Goal: Transaction & Acquisition: Purchase product/service

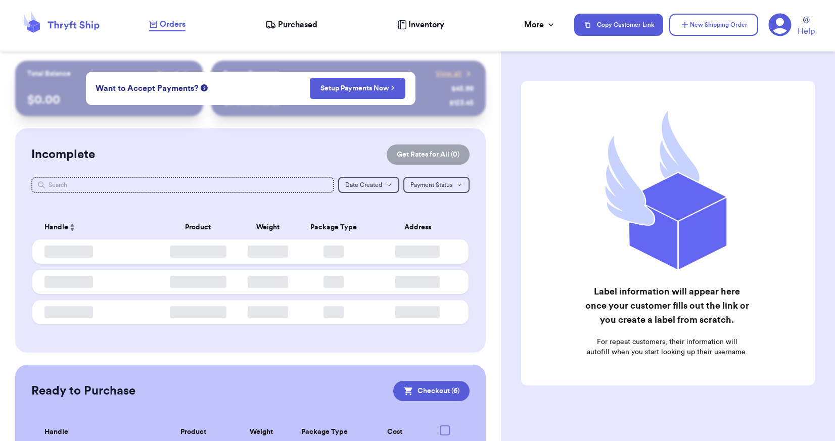
checkbox input "true"
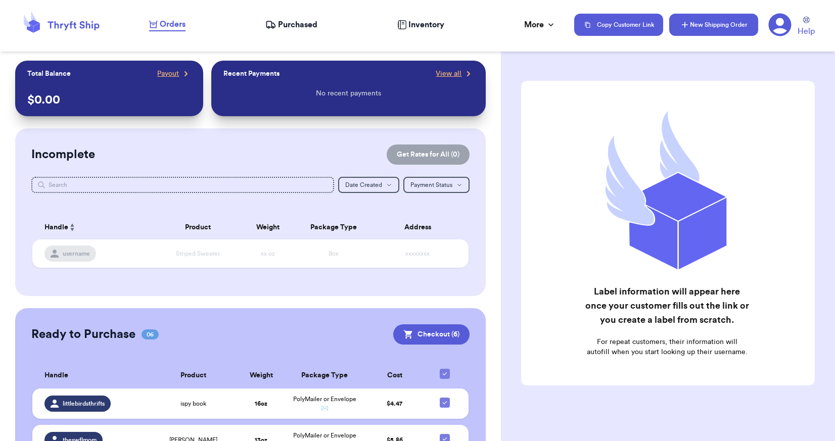
click at [696, 32] on button "New Shipping Order" at bounding box center [713, 25] width 89 height 22
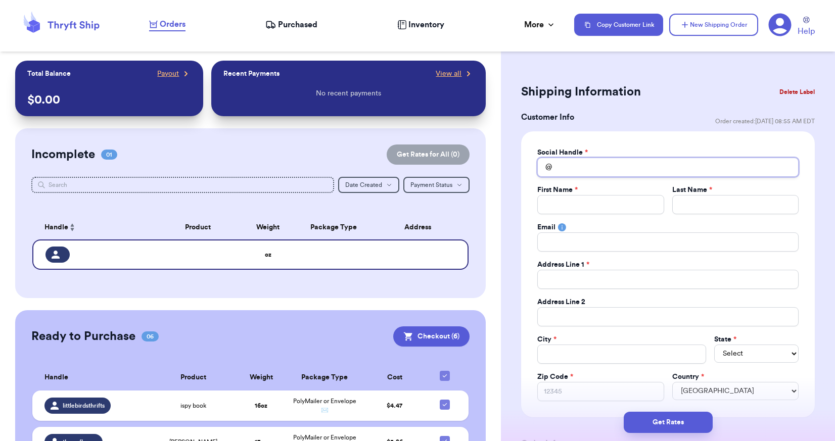
click at [581, 171] on input "Total Amount Paid" at bounding box center [667, 167] width 261 height 19
type input "h"
type input "ha"
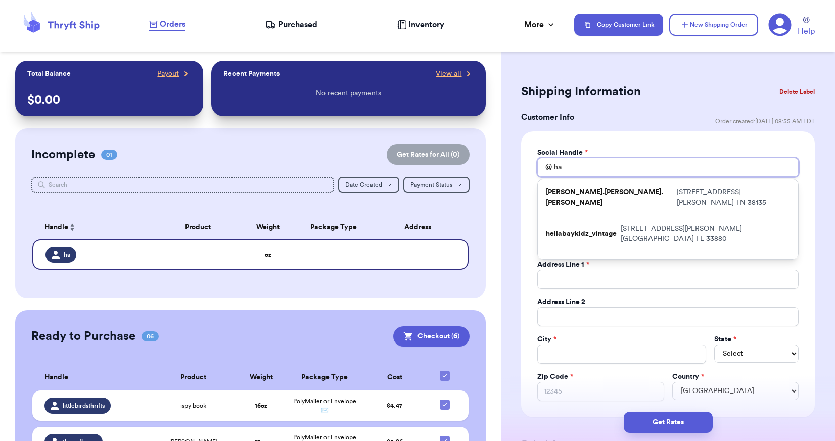
type input "han"
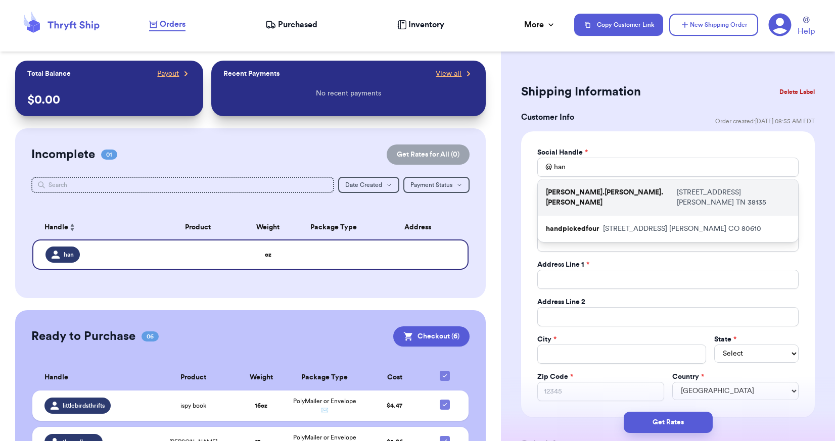
click at [585, 191] on p "[PERSON_NAME].[PERSON_NAME].[PERSON_NAME]" at bounding box center [609, 197] width 127 height 20
type input "[PERSON_NAME].[PERSON_NAME].[PERSON_NAME]"
type input "[PERSON_NAME]"
type input "[PERSON_NAME][EMAIL_ADDRESS][DOMAIN_NAME]"
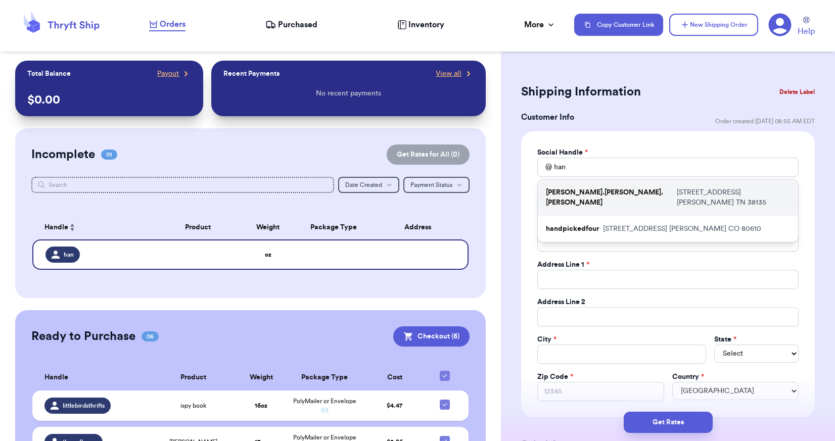
type input "[STREET_ADDRESS]"
type input "[PERSON_NAME]"
select select "TN"
type input "38135"
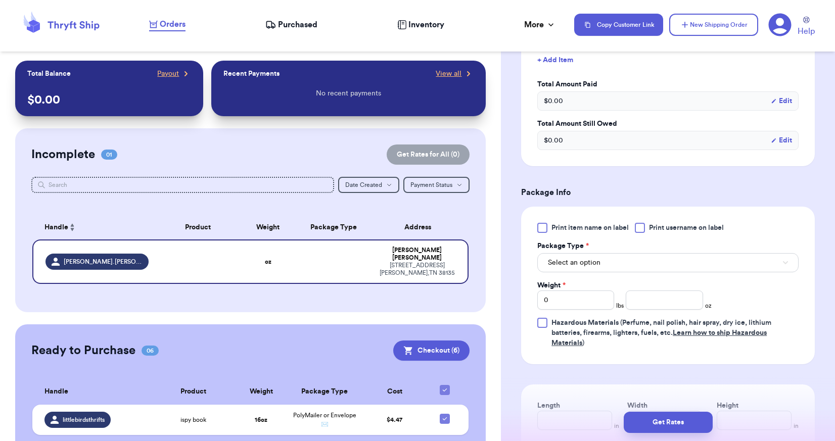
scroll to position [505, 0]
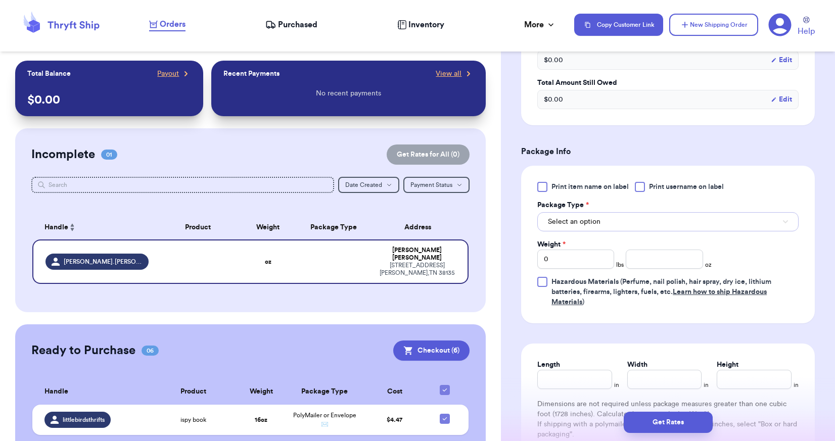
click at [597, 222] on span "Select an option" at bounding box center [574, 222] width 53 height 10
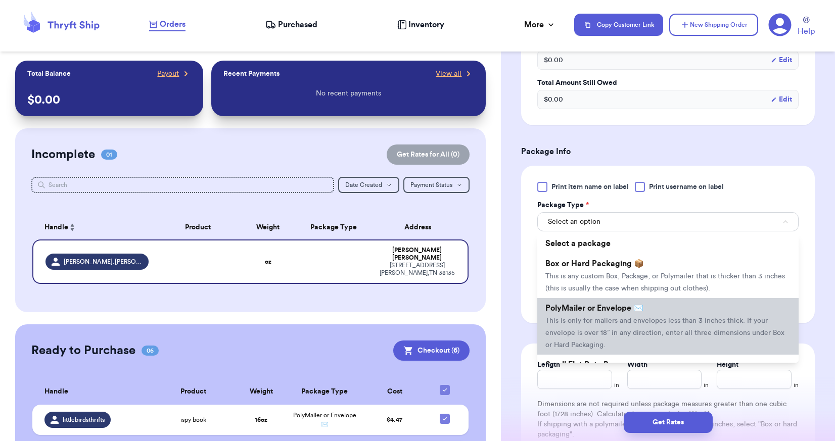
click at [598, 299] on li "PolyMailer or Envelope ✉️ This is only for mailers and envelopes less than 3 in…" at bounding box center [667, 326] width 261 height 57
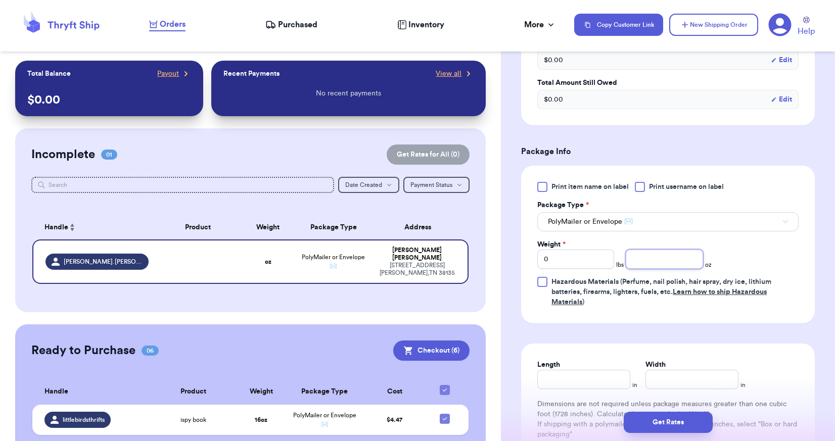
click at [640, 256] on input "number" at bounding box center [663, 259] width 77 height 19
type input "6"
click at [607, 337] on form "Shipping Information Delete Label Customer Info Order created: [DATE] 08:55 AM …" at bounding box center [668, 42] width 294 height 933
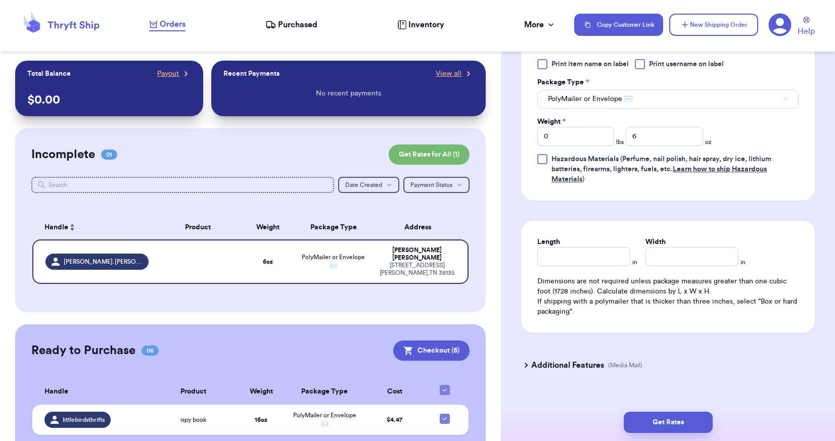
scroll to position [643, 0]
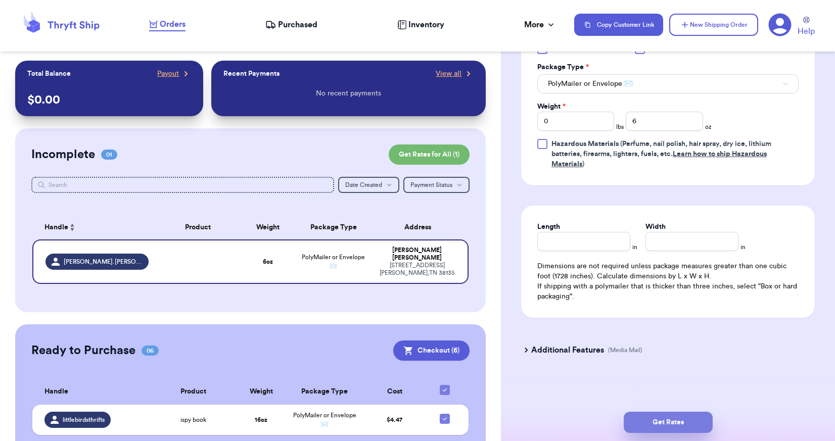
click at [658, 417] on button "Get Rates" at bounding box center [667, 422] width 89 height 21
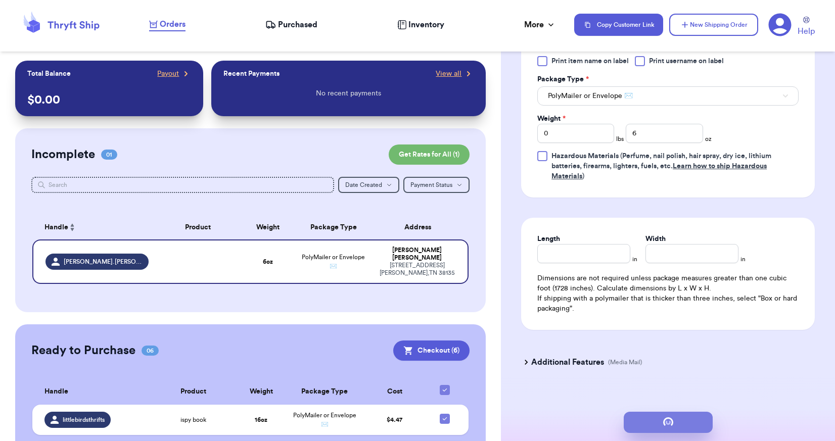
scroll to position [0, 0]
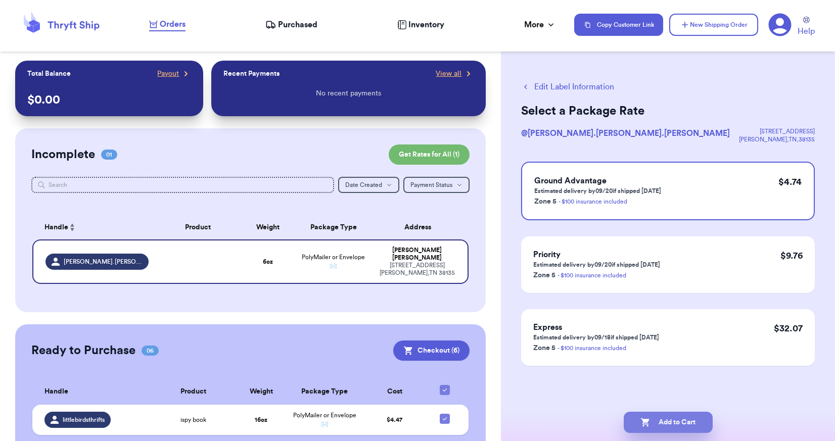
click at [668, 417] on button "Add to Cart" at bounding box center [667, 422] width 89 height 21
checkbox input "true"
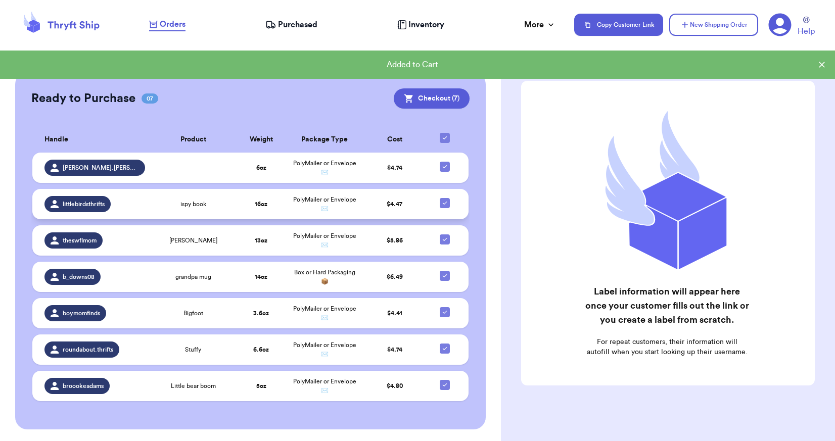
scroll to position [236, 0]
click at [444, 240] on td at bounding box center [447, 240] width 42 height 30
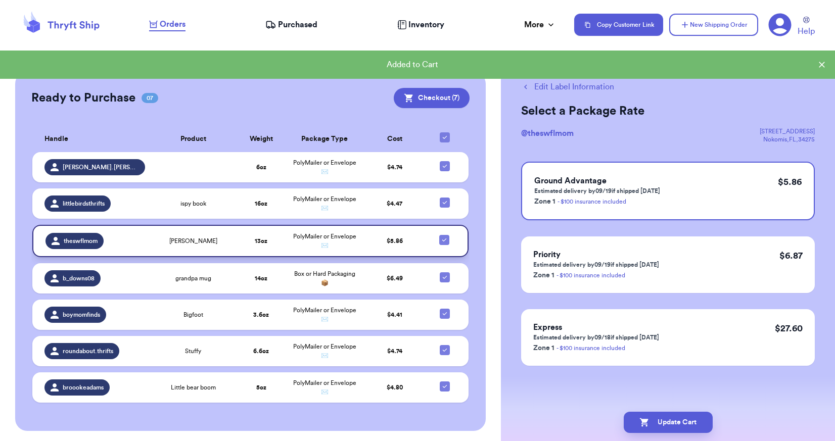
click at [440, 240] on icon at bounding box center [444, 240] width 8 height 8
click at [444, 235] on input "checkbox" at bounding box center [444, 234] width 1 height 1
checkbox input "false"
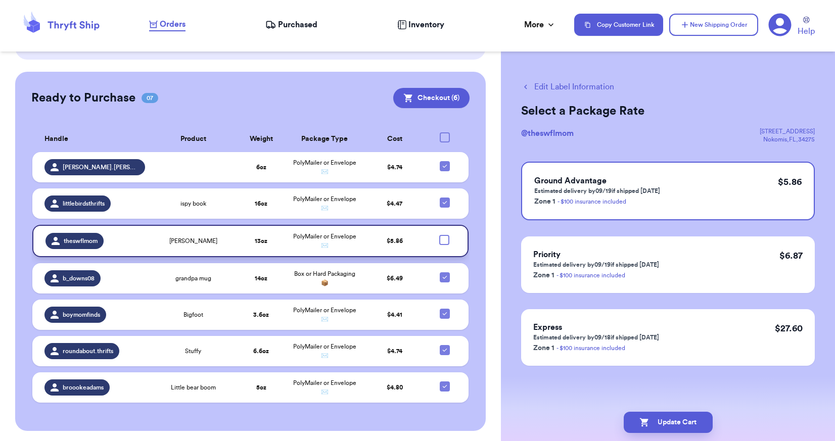
checkbox input "false"
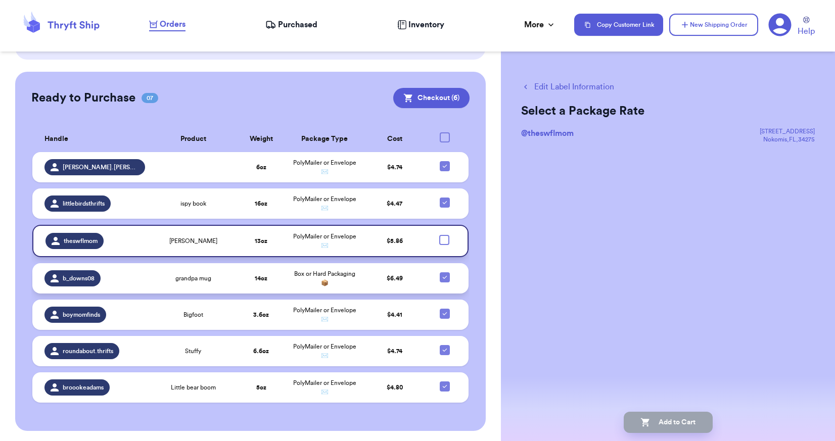
click at [441, 274] on icon at bounding box center [445, 277] width 8 height 8
click at [444, 272] on input "checkbox" at bounding box center [444, 272] width 1 height 1
checkbox input "false"
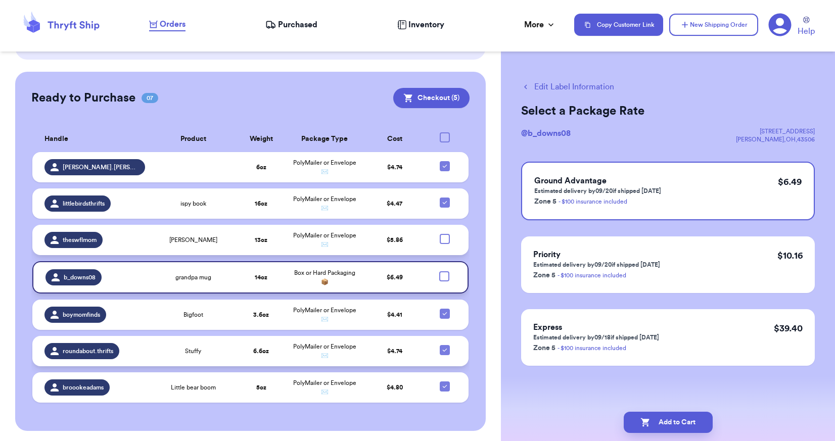
click at [441, 347] on icon at bounding box center [445, 350] width 8 height 8
click at [444, 345] on input "checkbox" at bounding box center [444, 345] width 1 height 1
checkbox input "false"
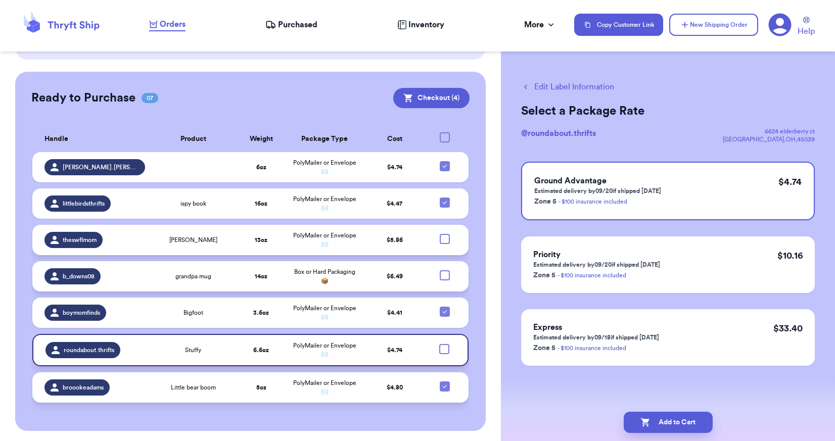
click at [442, 385] on icon at bounding box center [444, 386] width 4 height 3
click at [444, 381] on input "checkbox" at bounding box center [444, 381] width 1 height 1
checkbox input "false"
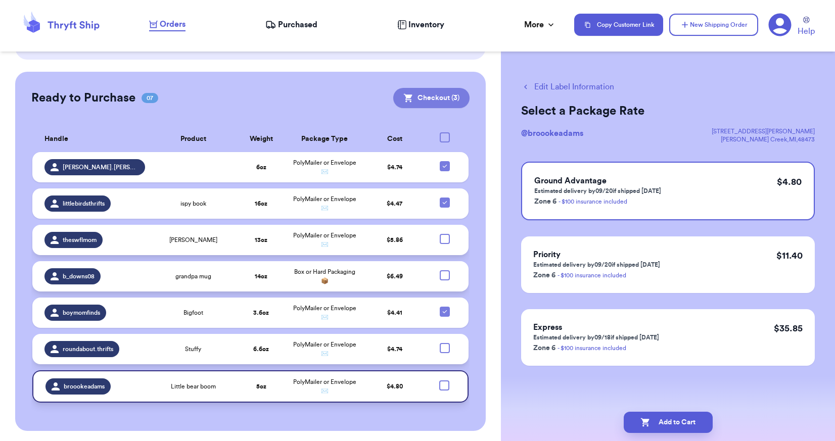
click at [446, 94] on button "Checkout ( 3 )" at bounding box center [431, 98] width 76 height 20
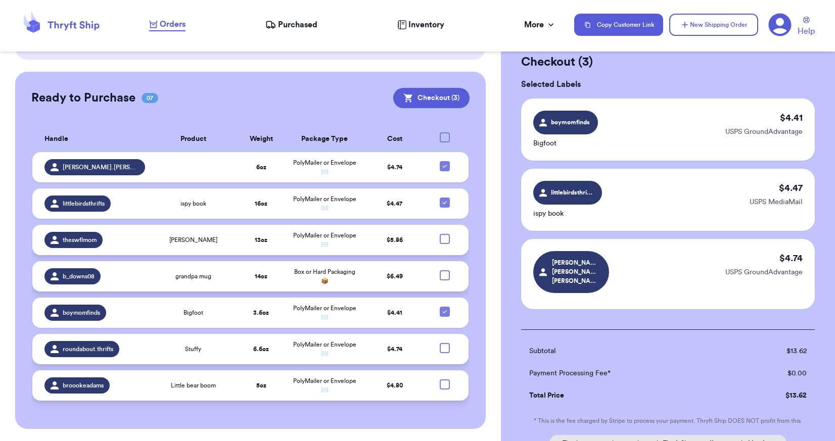
scroll to position [135, 0]
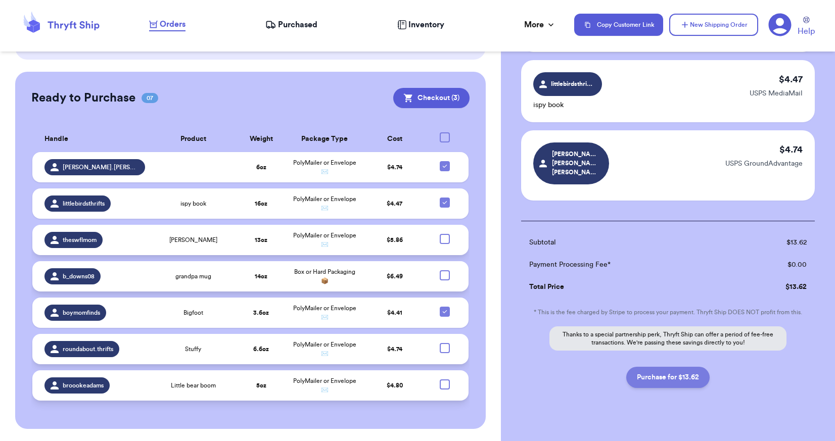
click at [685, 367] on button "Purchase for $13.62" at bounding box center [667, 377] width 83 height 21
checkbox input "false"
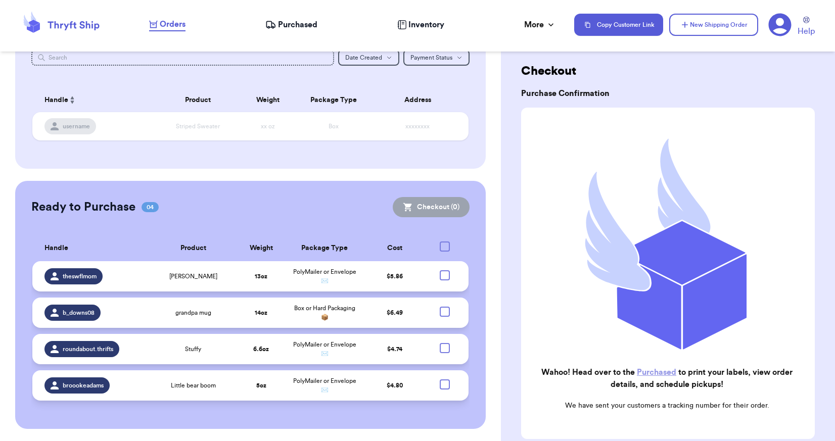
scroll to position [0, 0]
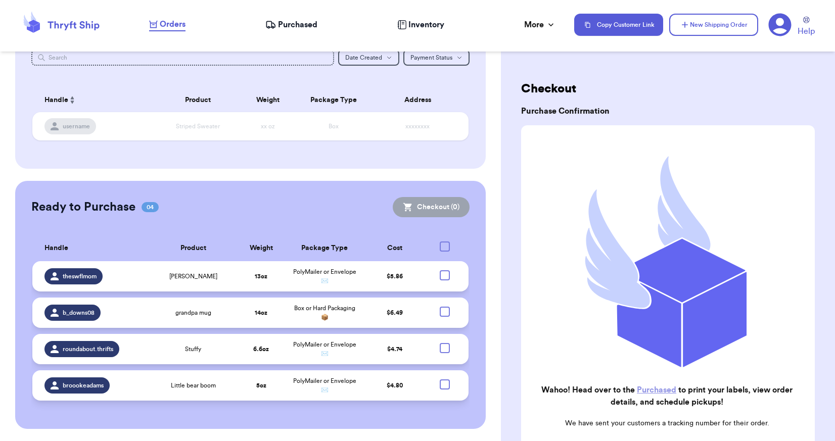
click at [288, 22] on span "Purchased" at bounding box center [297, 25] width 39 height 12
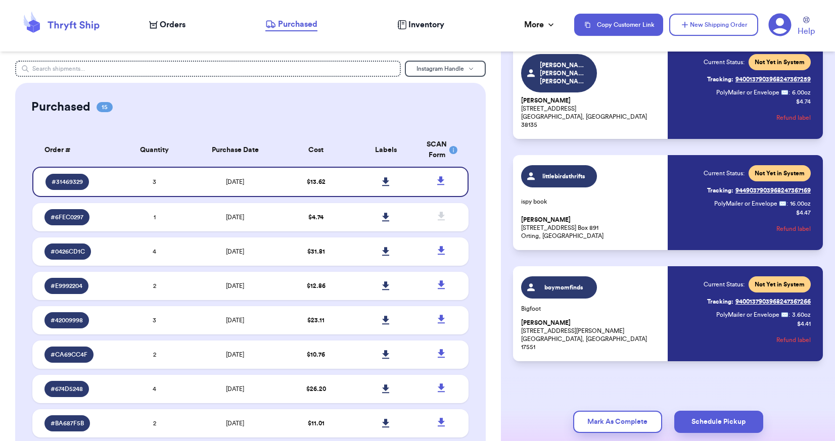
scroll to position [84, 0]
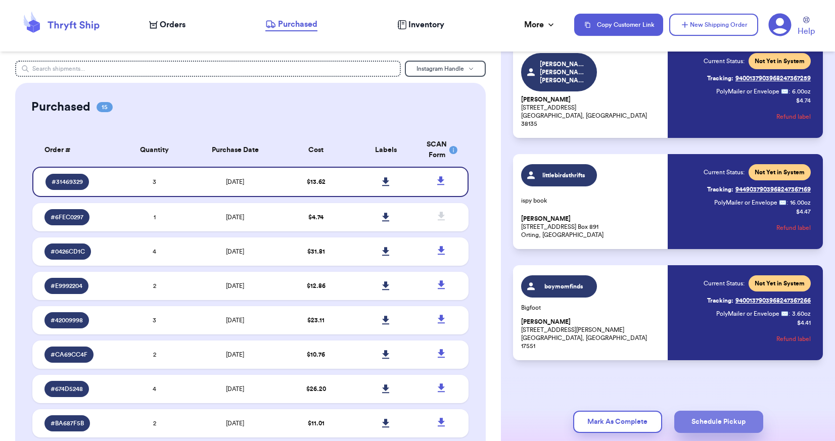
click at [730, 418] on button "Schedule Pickup" at bounding box center [718, 422] width 89 height 22
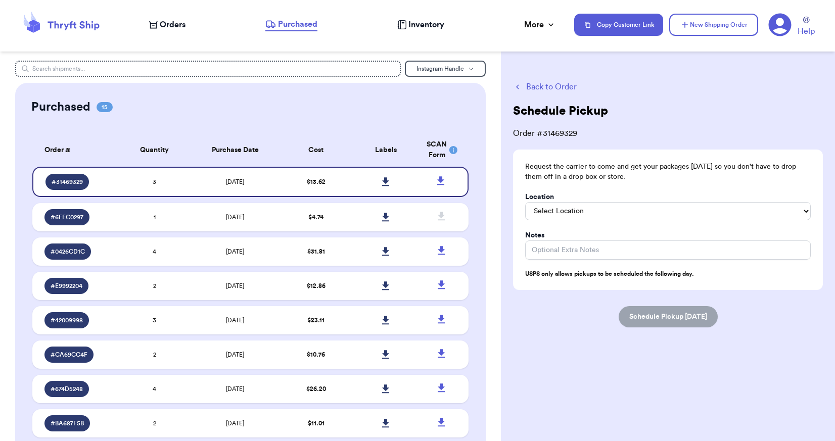
scroll to position [0, 0]
click at [565, 211] on select "Select Location In/At Mailbox On the Porch Front Door Back Door Side Door Knock…" at bounding box center [667, 211] width 285 height 18
select select "Front Door"
click at [525, 202] on select "Select Location In/At Mailbox On the Porch Front Door Back Door Side Door Knock…" at bounding box center [667, 211] width 285 height 18
click at [557, 251] on input "Location" at bounding box center [667, 249] width 285 height 19
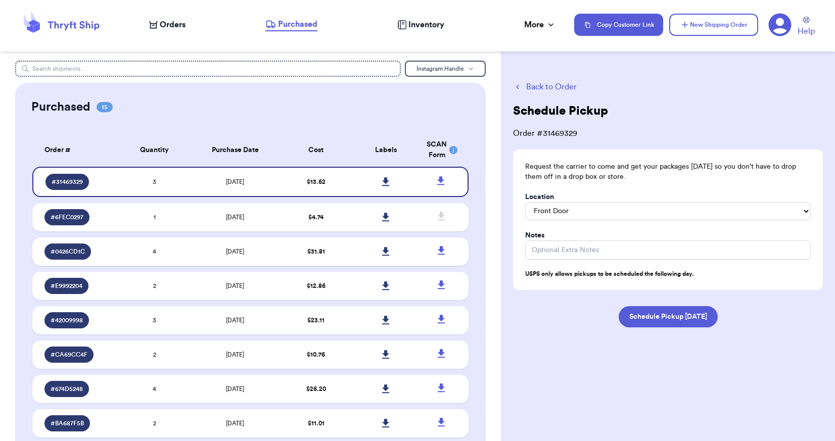
click at [536, 89] on button "Back to Order" at bounding box center [668, 87] width 310 height 12
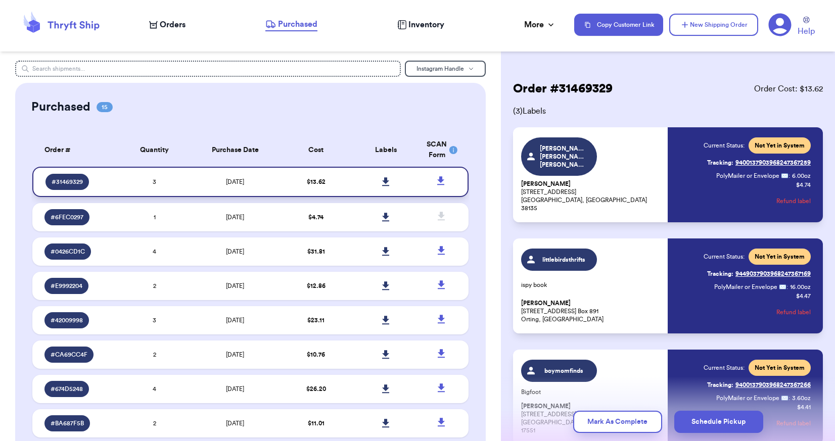
click at [382, 177] on icon at bounding box center [386, 181] width 8 height 9
